Goal: Information Seeking & Learning: Check status

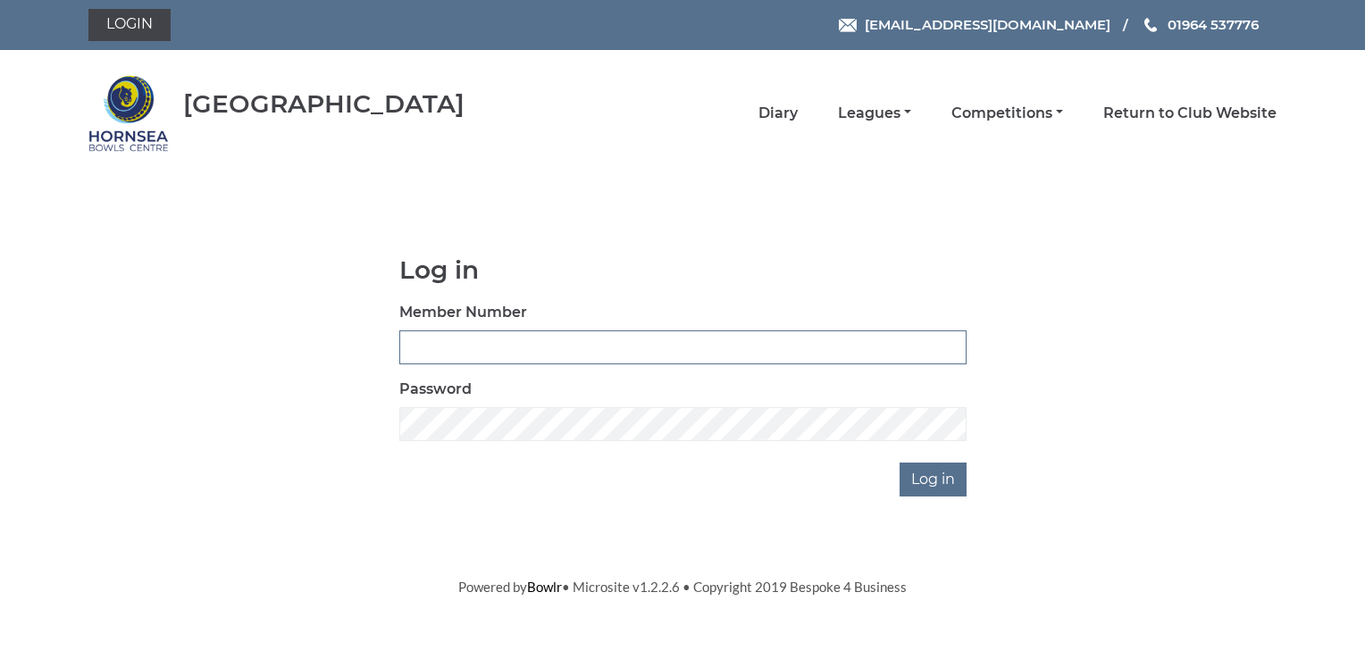
click at [568, 343] on input "Member Number" at bounding box center [682, 348] width 567 height 34
type input "0968"
click at [911, 468] on input "Log in" at bounding box center [933, 480] width 67 height 34
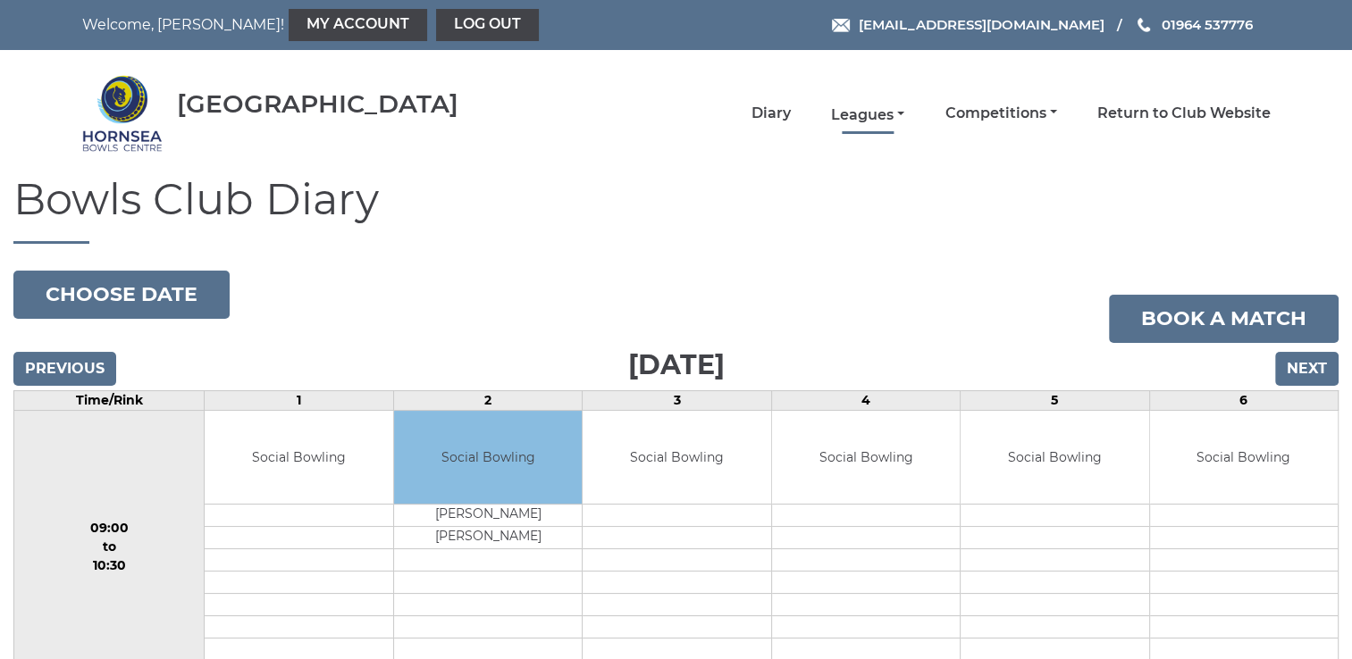
click at [899, 114] on link "Leagues" at bounding box center [867, 115] width 73 height 20
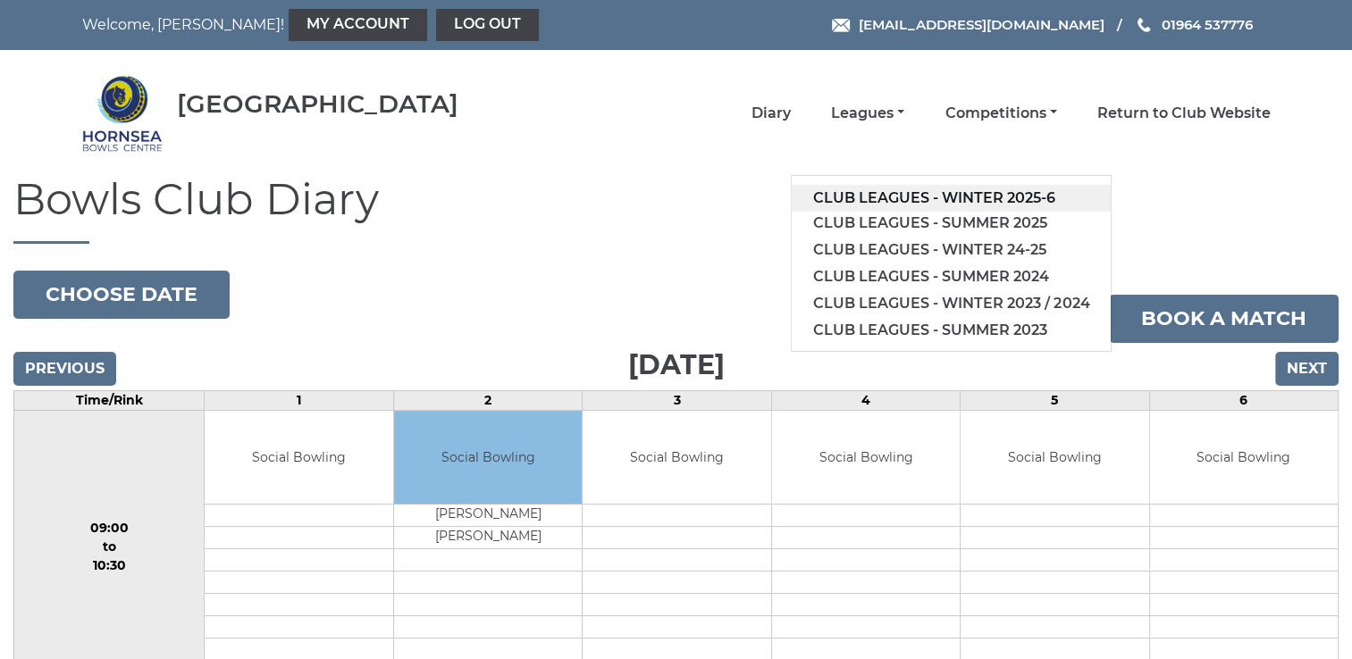
click at [919, 197] on link "Club leagues - Winter 2025-6" at bounding box center [951, 198] width 319 height 27
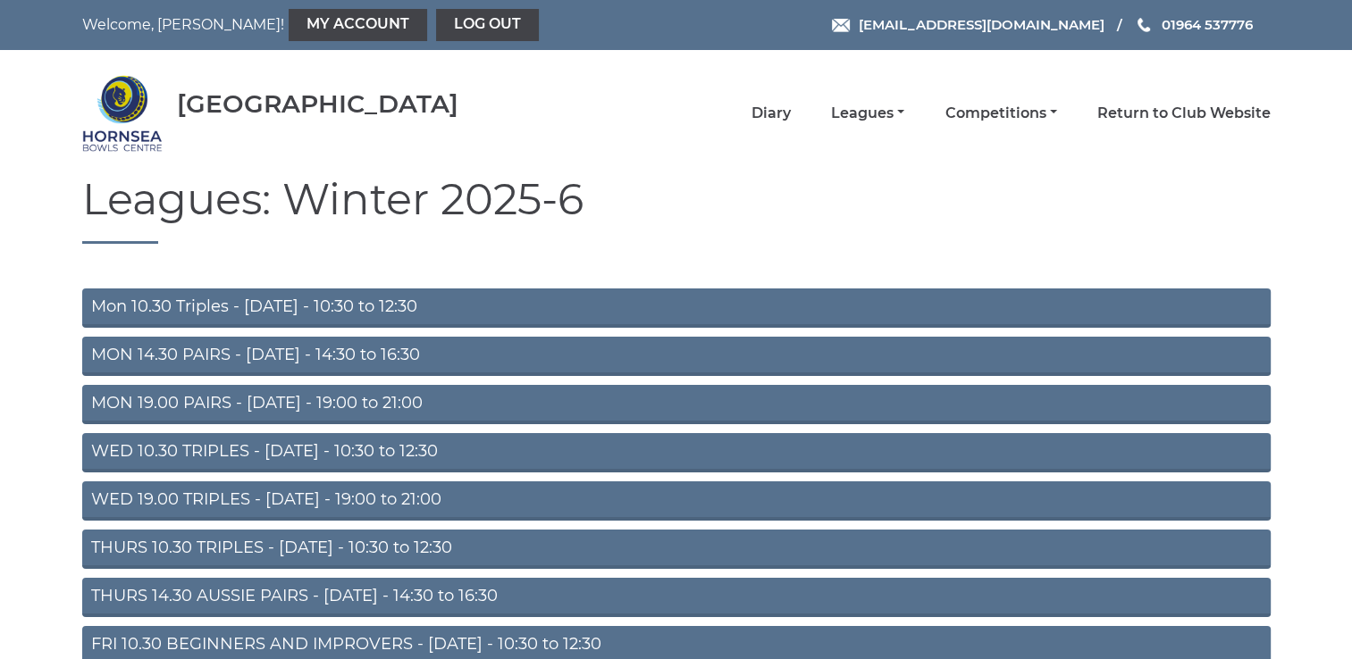
click at [462, 593] on link "THURS 14.30 AUSSIE PAIRS - Thursday - 14:30 to 16:30" at bounding box center [676, 597] width 1188 height 39
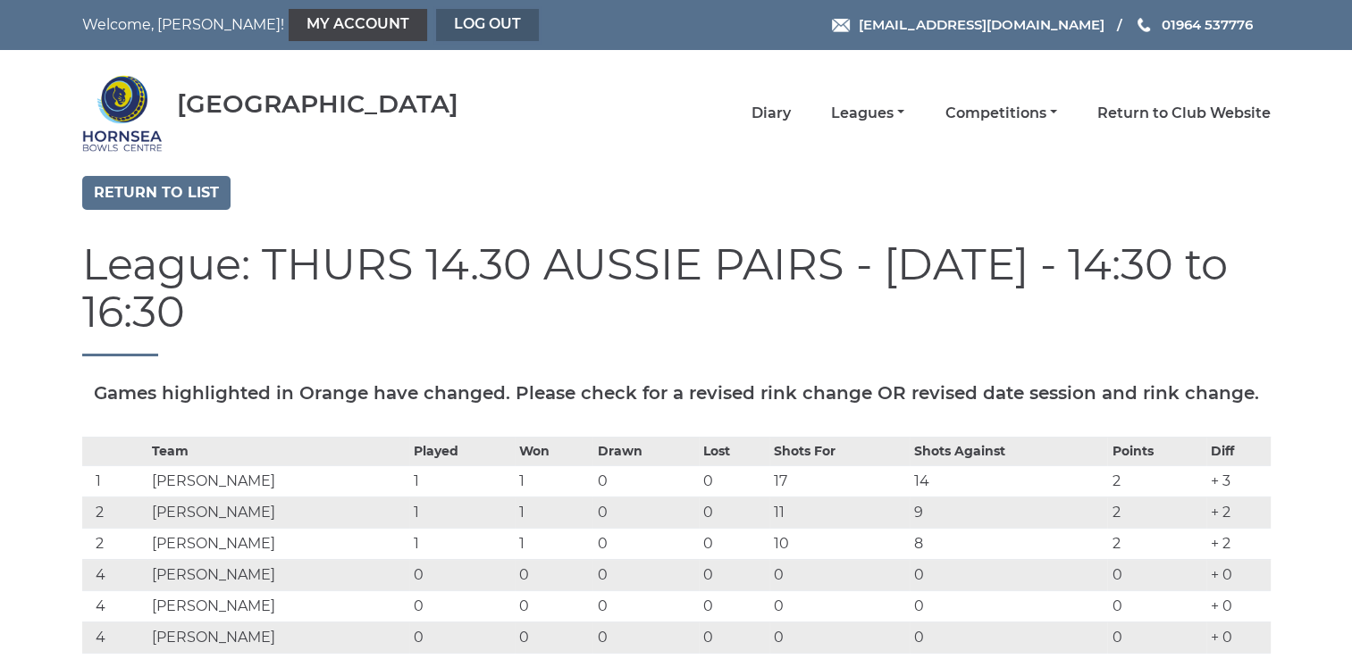
click at [436, 29] on link "Log out" at bounding box center [487, 25] width 103 height 32
